Goal: Task Accomplishment & Management: Complete application form

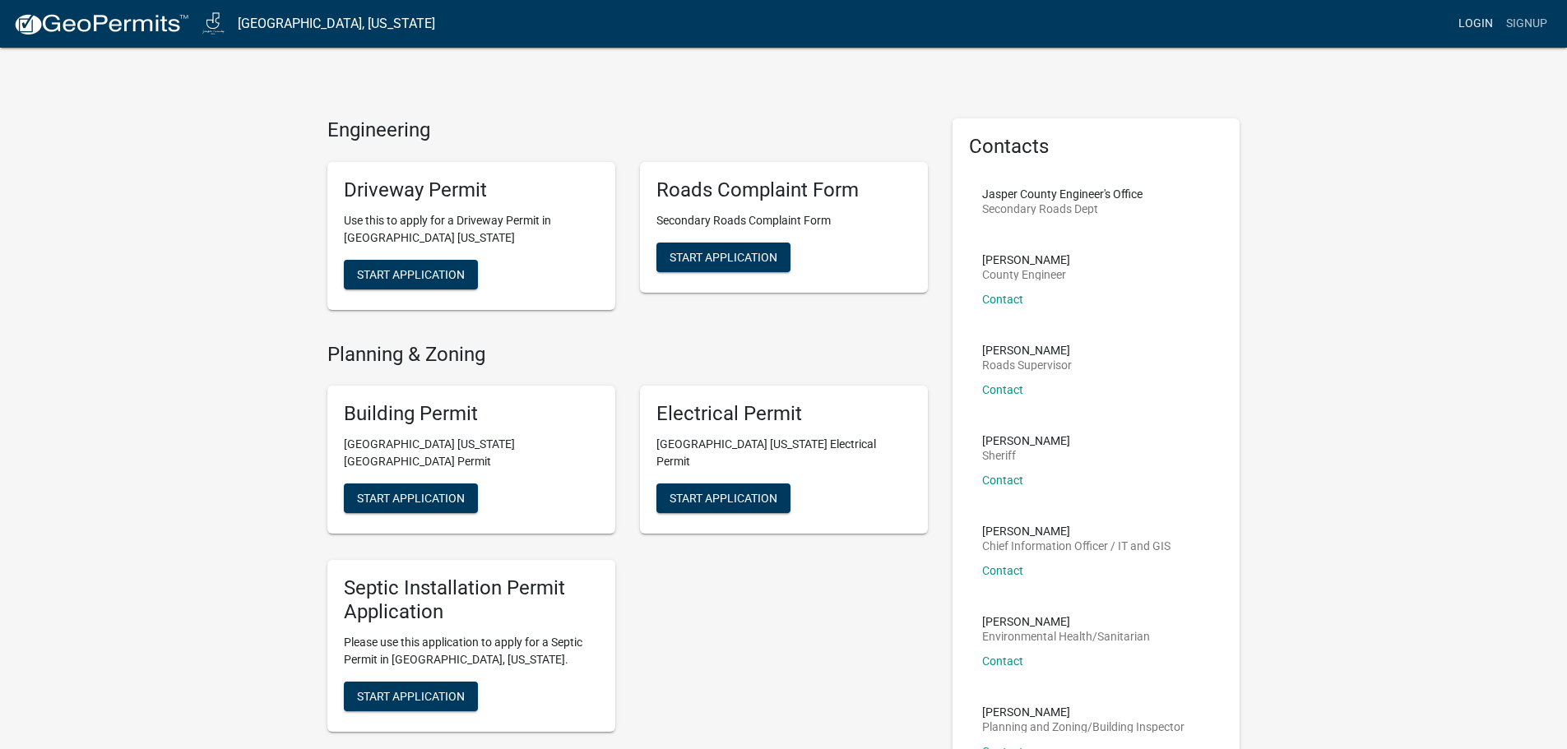
click at [1481, 25] on link "Login" at bounding box center [1476, 23] width 48 height 31
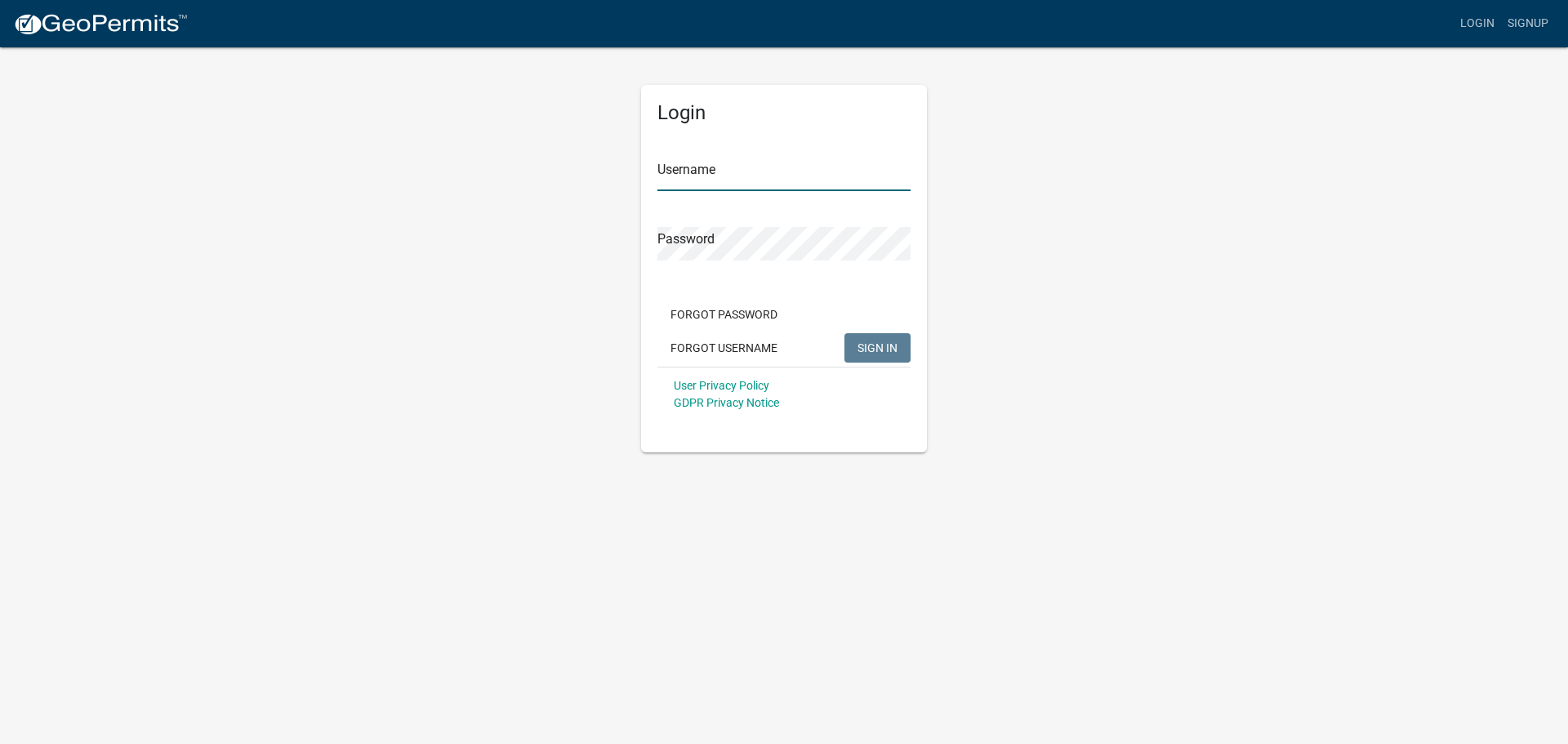
click at [761, 173] on input "Username" at bounding box center [784, 175] width 253 height 34
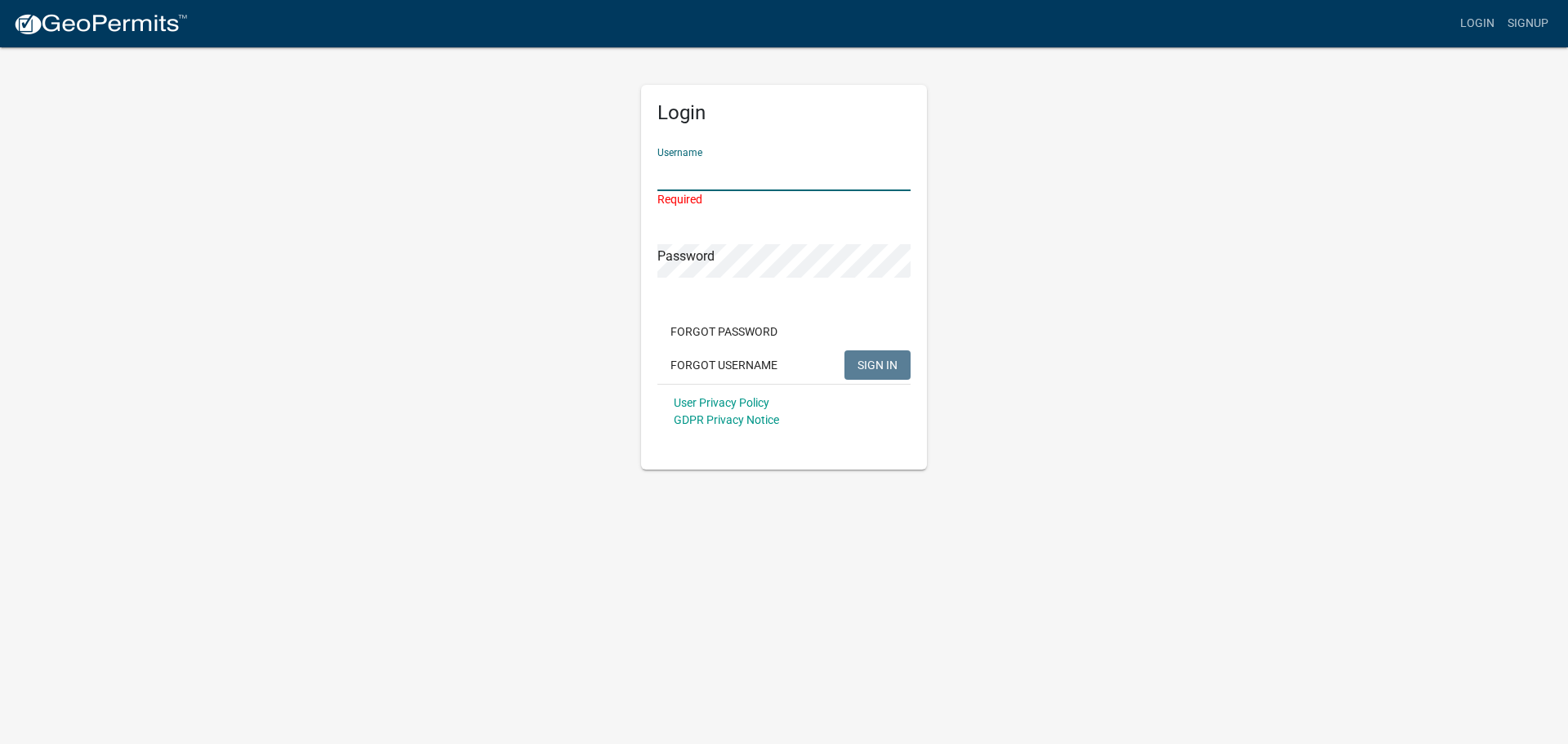
type input "wireone"
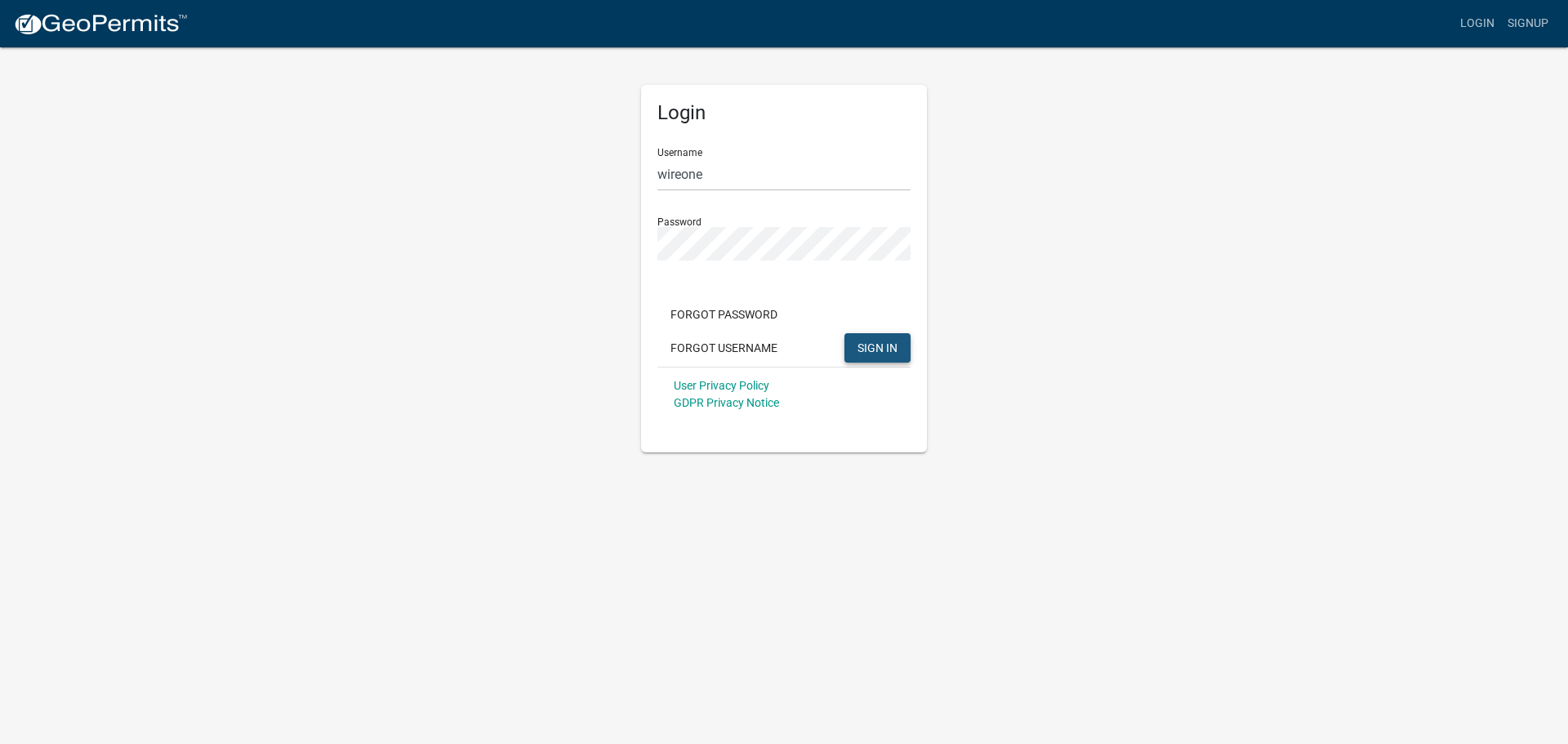
click at [891, 337] on button "SIGN IN" at bounding box center [878, 349] width 67 height 30
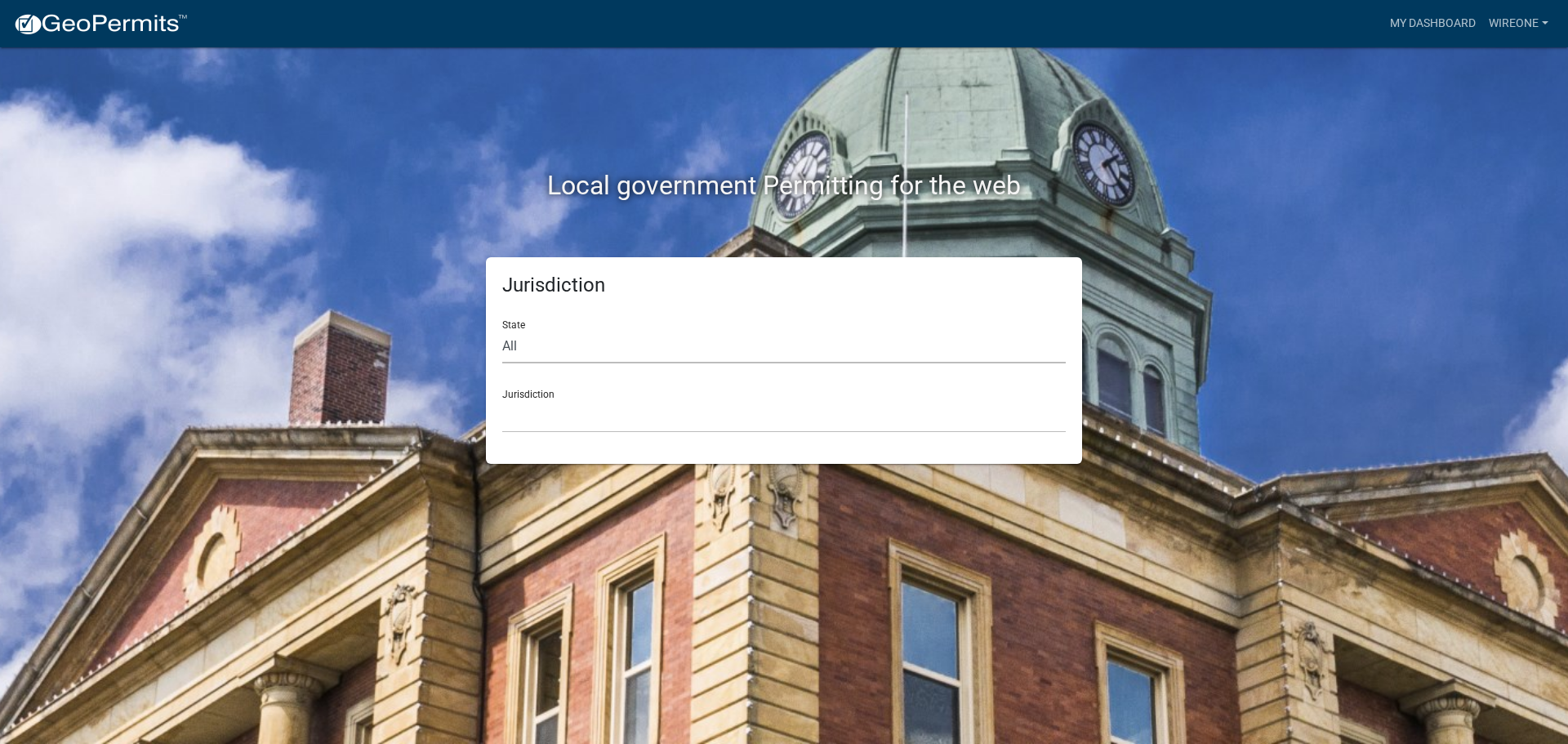
click at [596, 355] on select "All [US_STATE] [US_STATE] [US_STATE] [US_STATE] [US_STATE] [US_STATE] [US_STATE…" at bounding box center [784, 347] width 564 height 34
drag, startPoint x: 596, startPoint y: 355, endPoint x: 665, endPoint y: 348, distance: 69.4
click at [596, 355] on select "All [US_STATE] [US_STATE] [US_STATE] [US_STATE] [US_STATE] [US_STATE] [US_STATE…" at bounding box center [784, 347] width 564 height 34
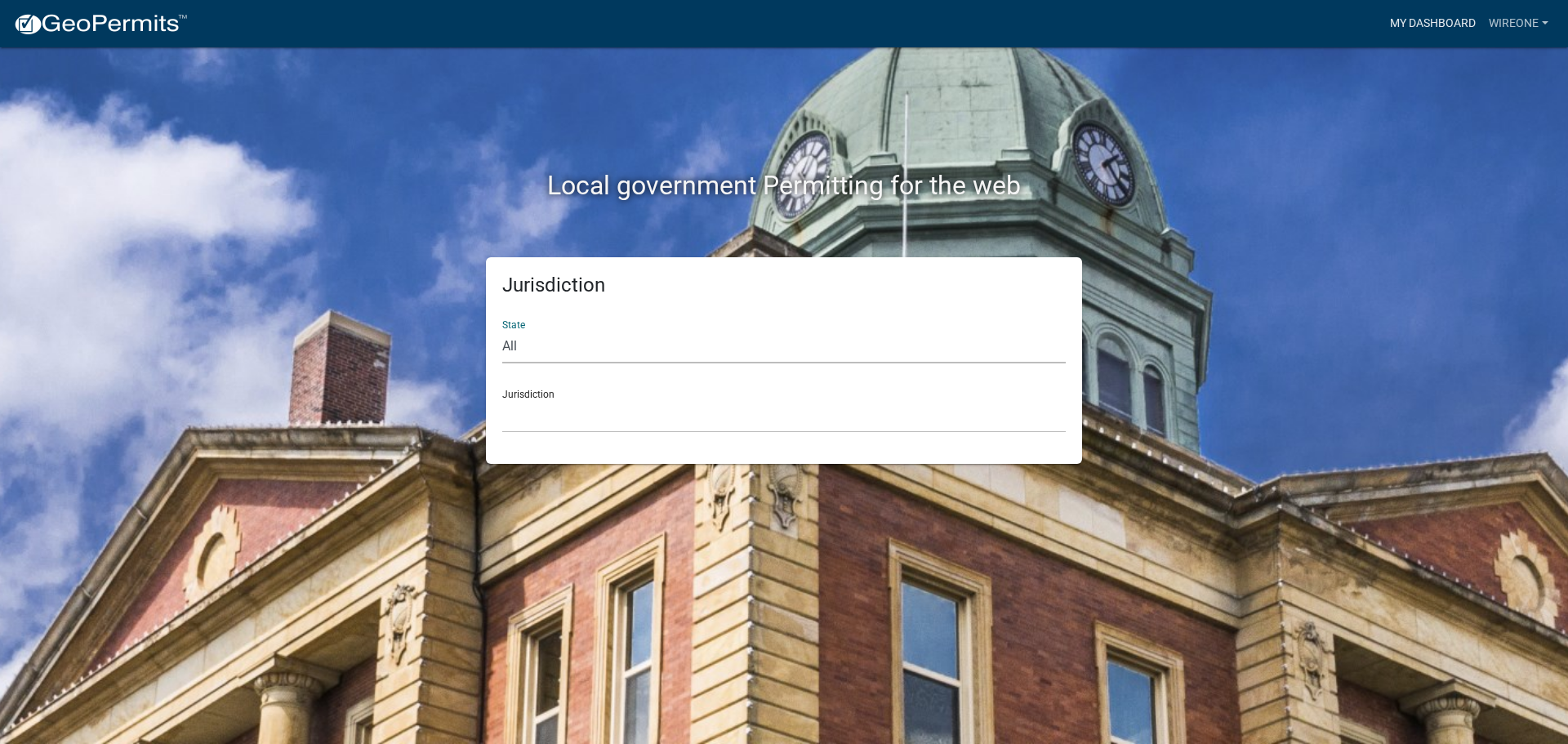
click at [1455, 30] on link "My Dashboard" at bounding box center [1433, 23] width 99 height 31
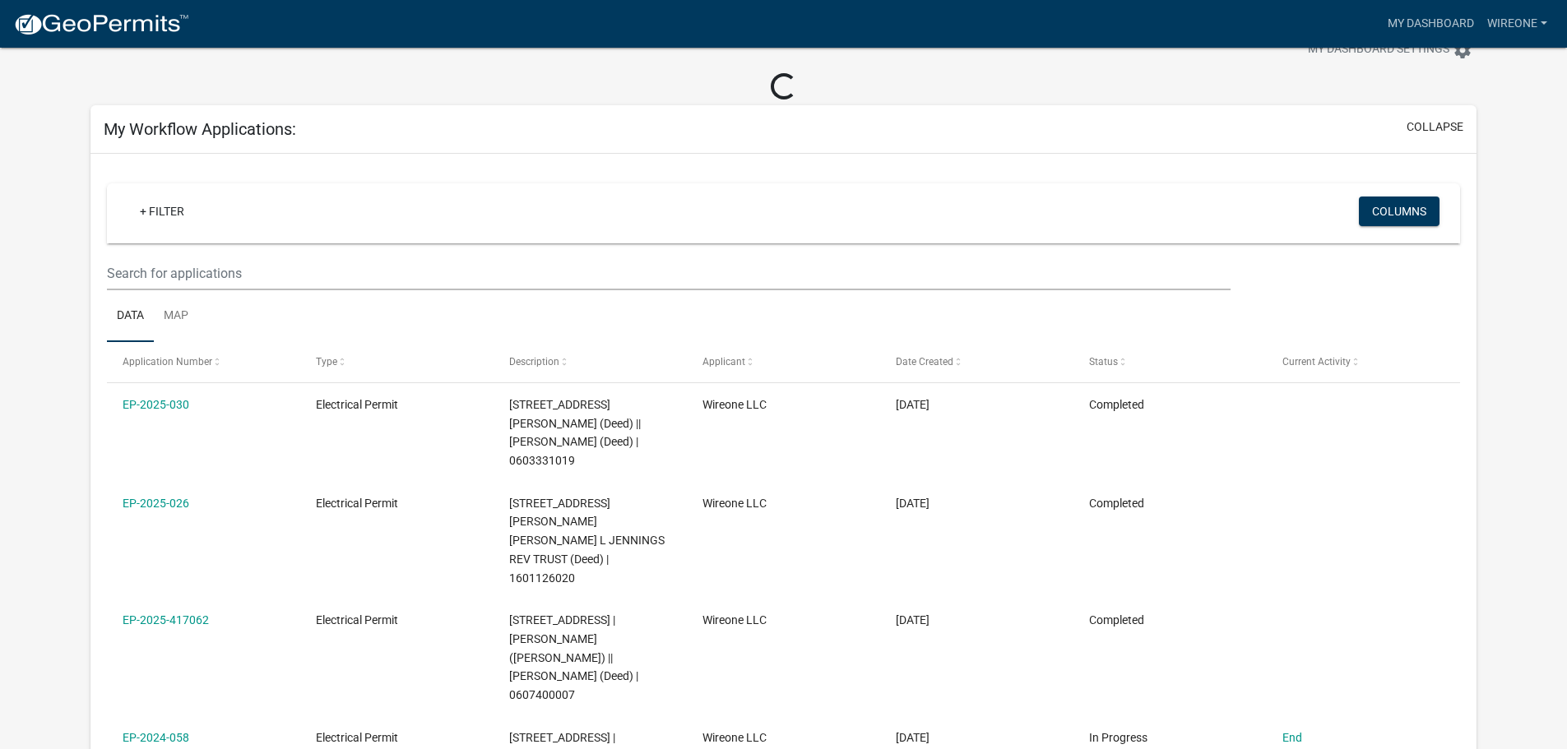
scroll to position [82, 0]
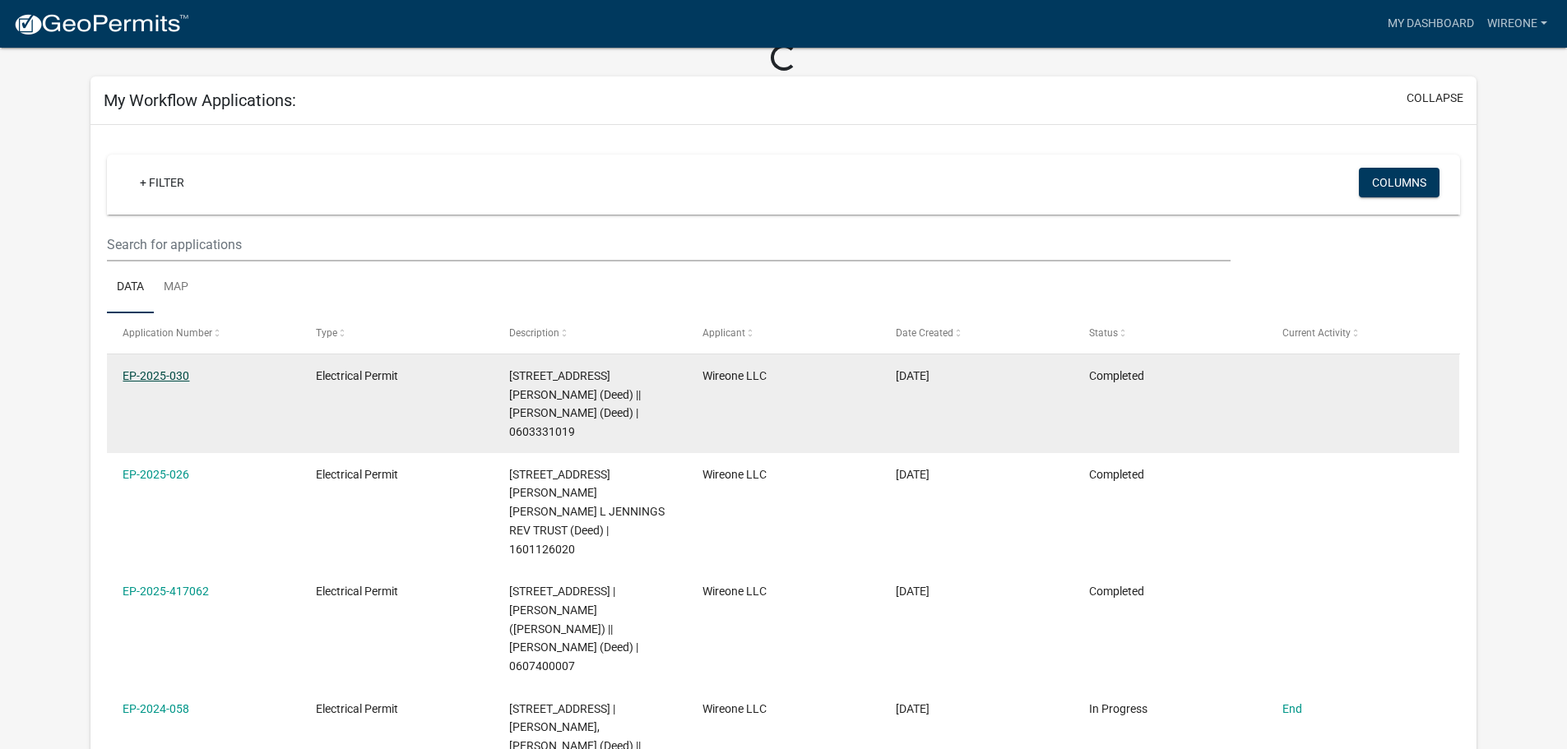
click at [146, 376] on link "EP-2025-030" at bounding box center [156, 375] width 67 height 13
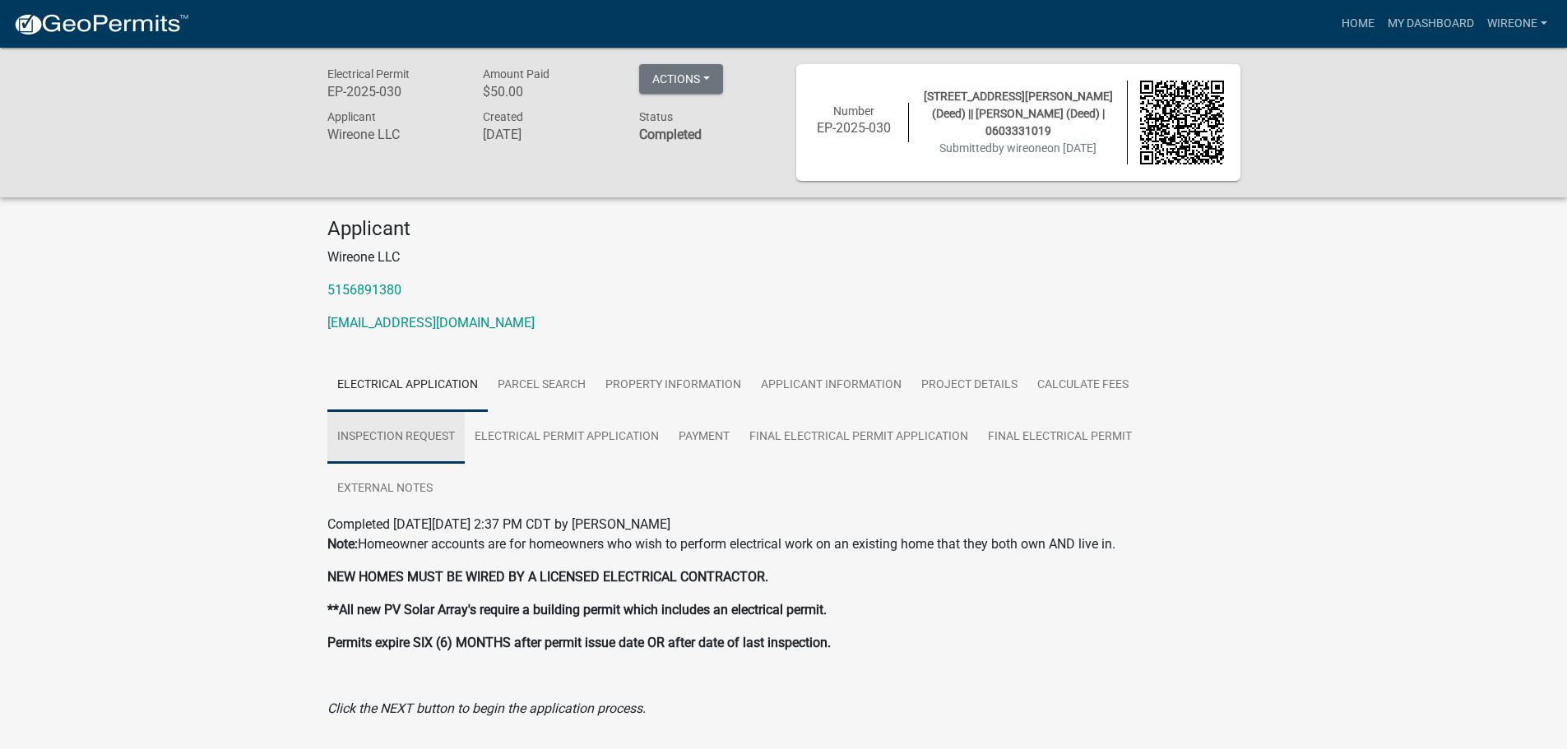
click at [424, 442] on link "Inspection Request" at bounding box center [395, 437] width 137 height 53
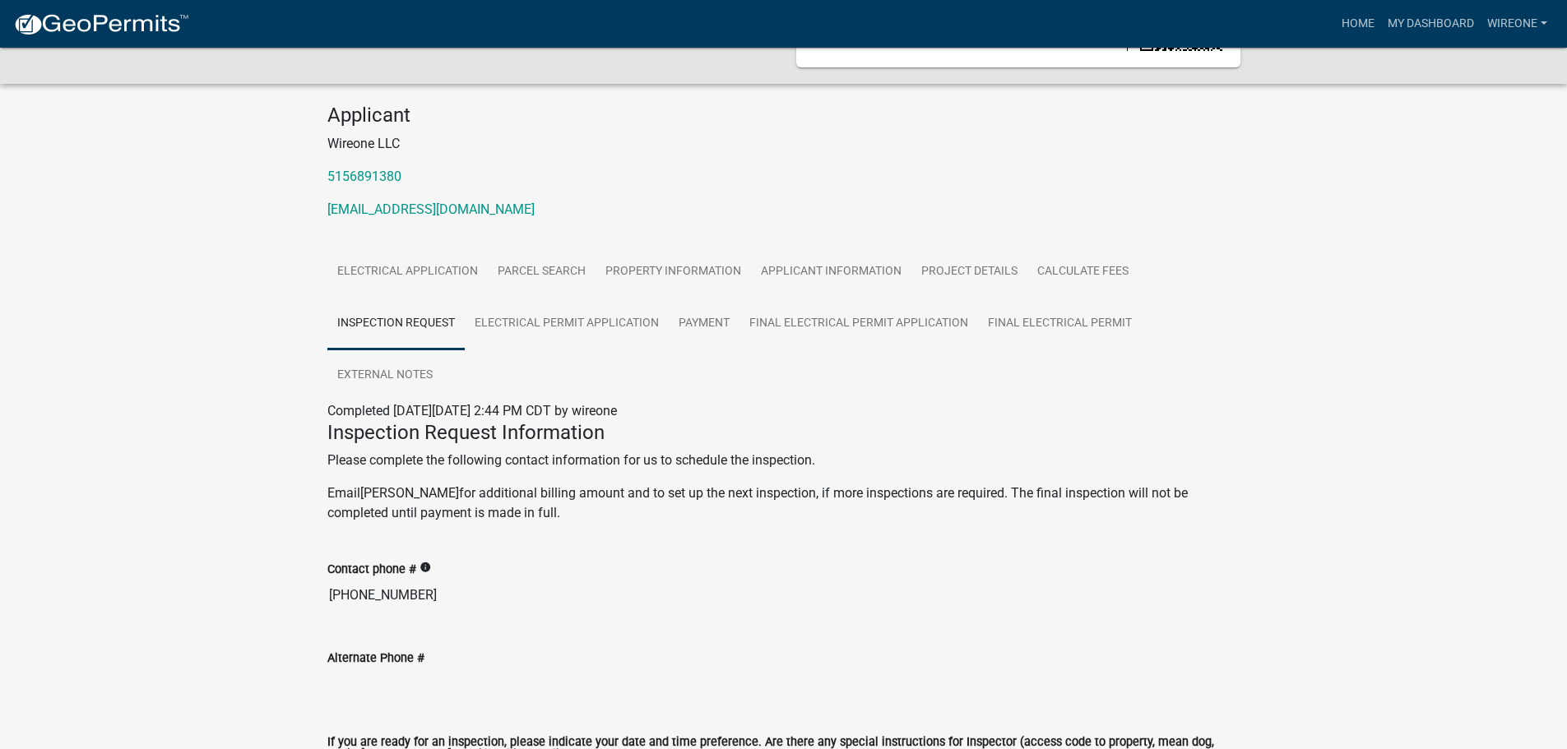
scroll to position [165, 0]
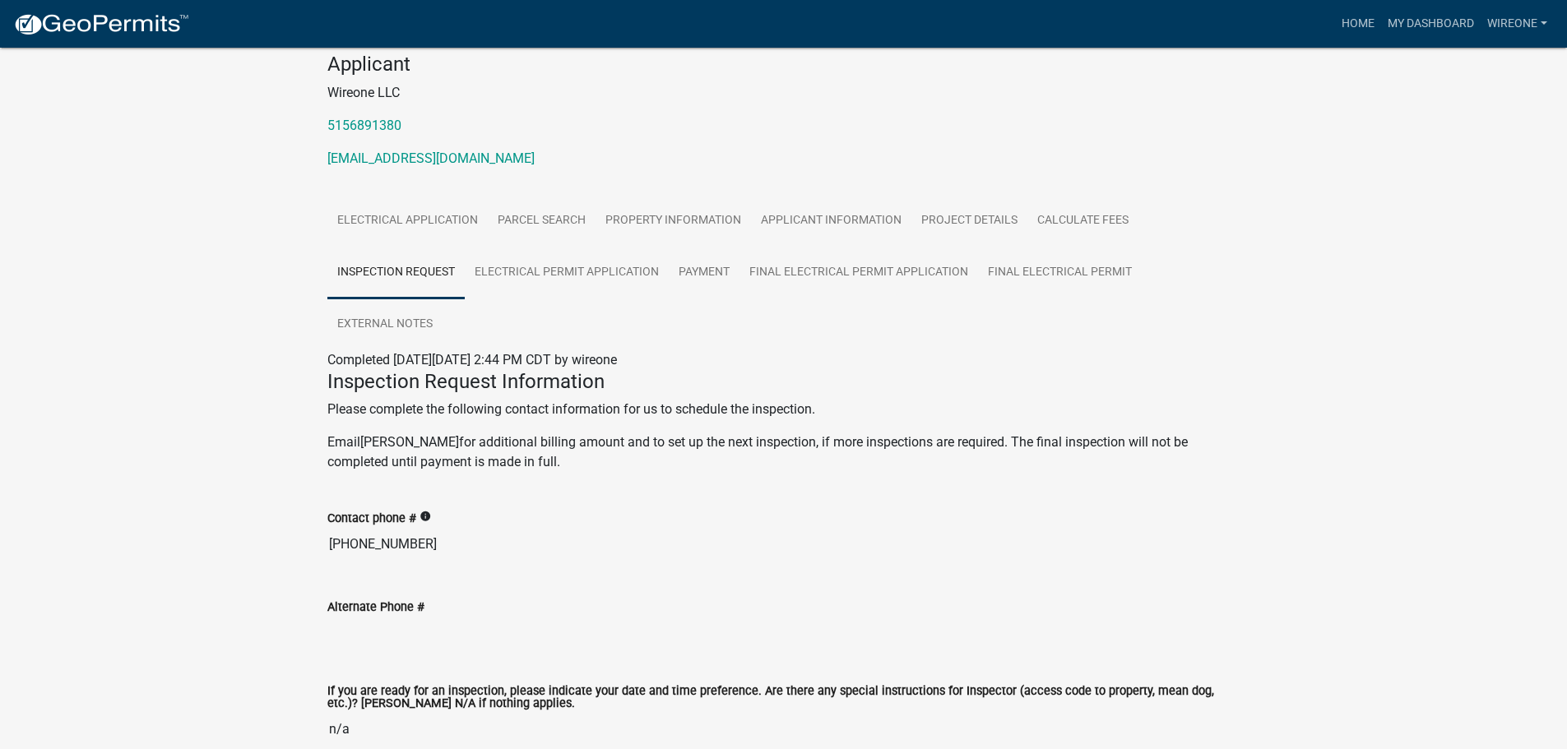
drag, startPoint x: 372, startPoint y: 401, endPoint x: 719, endPoint y: 474, distance: 354.8
click at [719, 474] on div "Inspection Request Information Please complete the following contact informatio…" at bounding box center [784, 428] width 938 height 116
drag, startPoint x: 670, startPoint y: 467, endPoint x: 616, endPoint y: 468, distance: 53.5
click at [669, 467] on p "Email [PERSON_NAME] for additional billing amount and to set up the next inspec…" at bounding box center [783, 452] width 913 height 39
click at [581, 471] on p "Email [PERSON_NAME] for additional billing amount and to set up the next inspec…" at bounding box center [783, 452] width 913 height 39
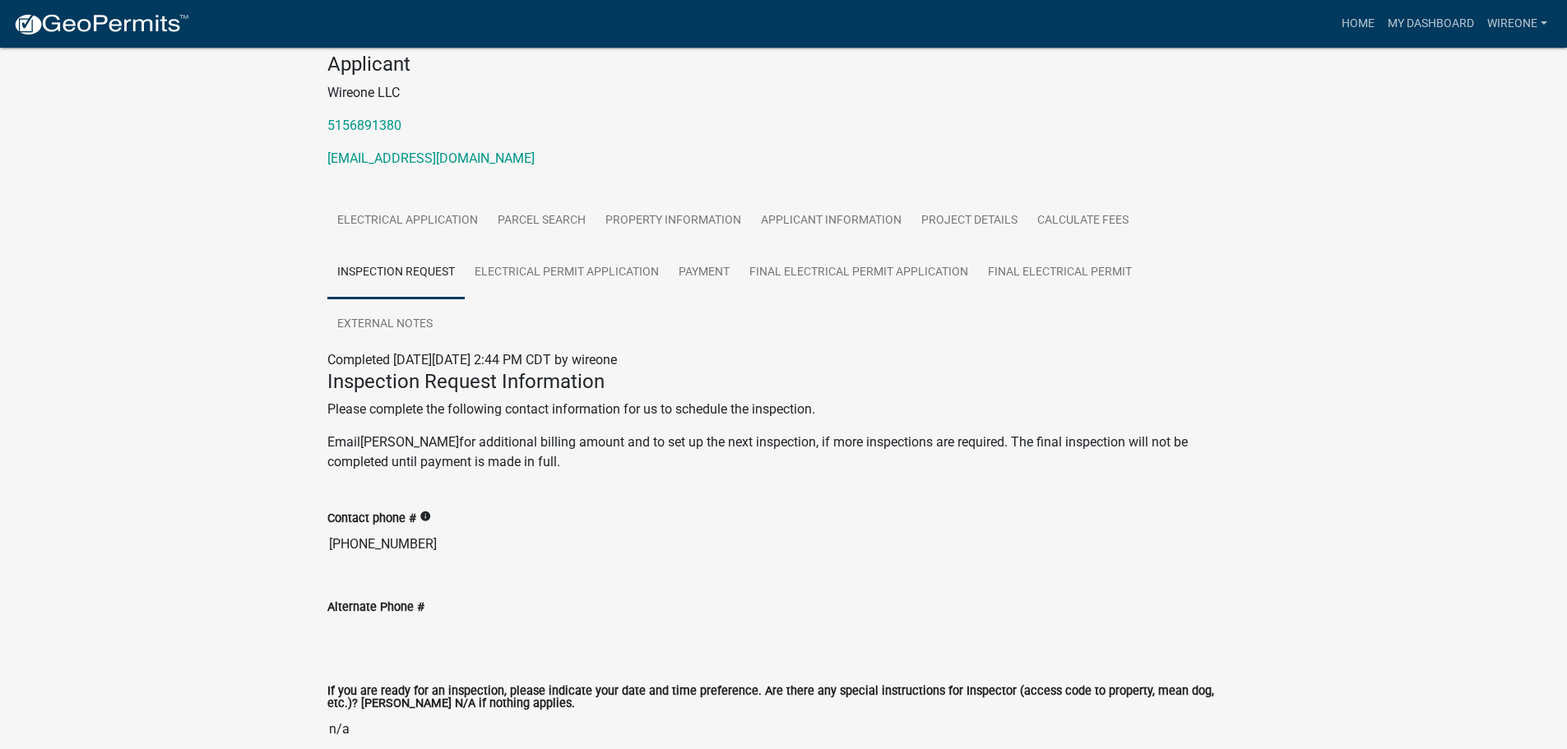
drag, startPoint x: 579, startPoint y: 469, endPoint x: 393, endPoint y: 424, distance: 191.3
click at [387, 422] on div "Inspection Request Information Please complete the following contact informatio…" at bounding box center [783, 421] width 913 height 103
click at [446, 436] on link "[PERSON_NAME]" at bounding box center [409, 442] width 99 height 16
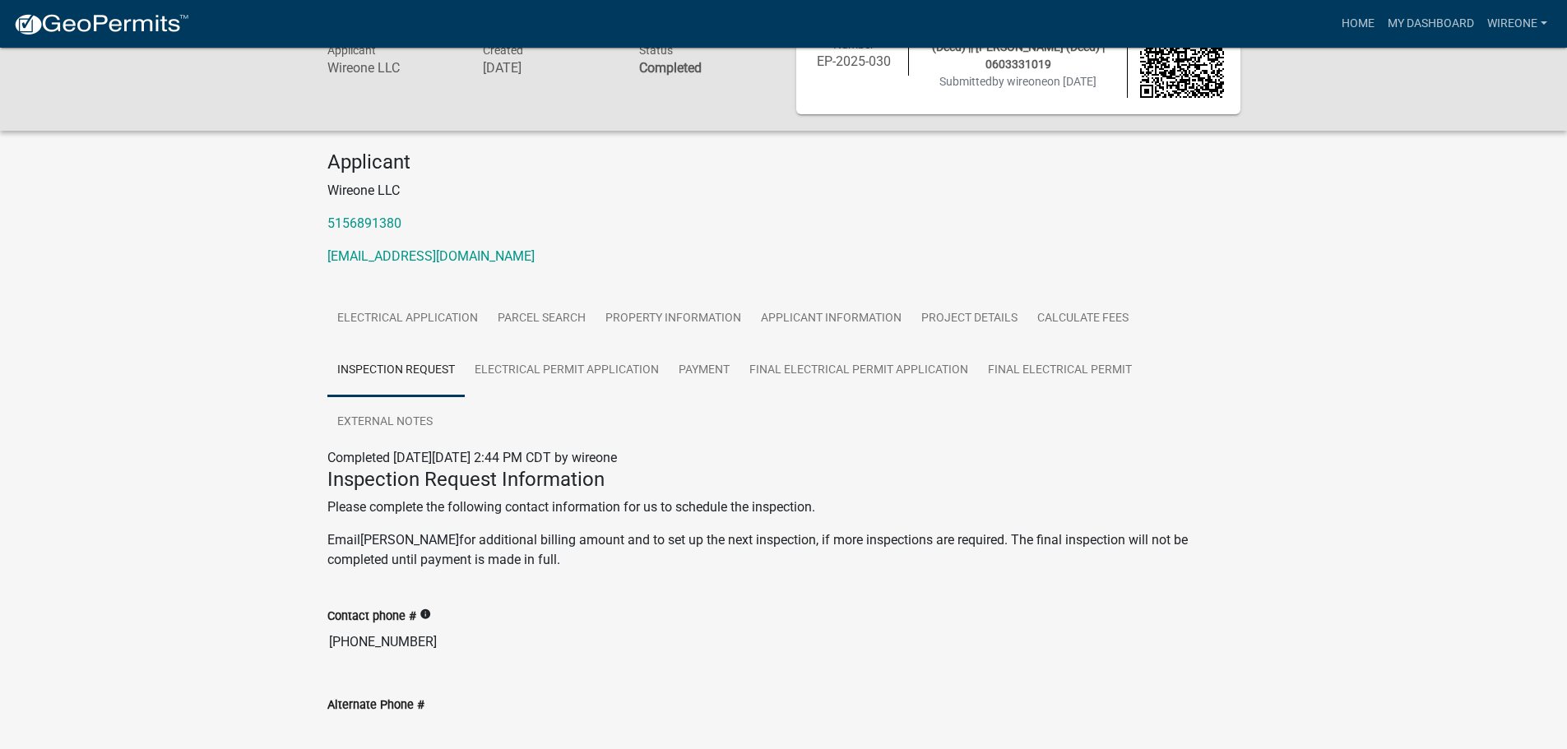
scroll to position [0, 0]
